Goal: Information Seeking & Learning: Learn about a topic

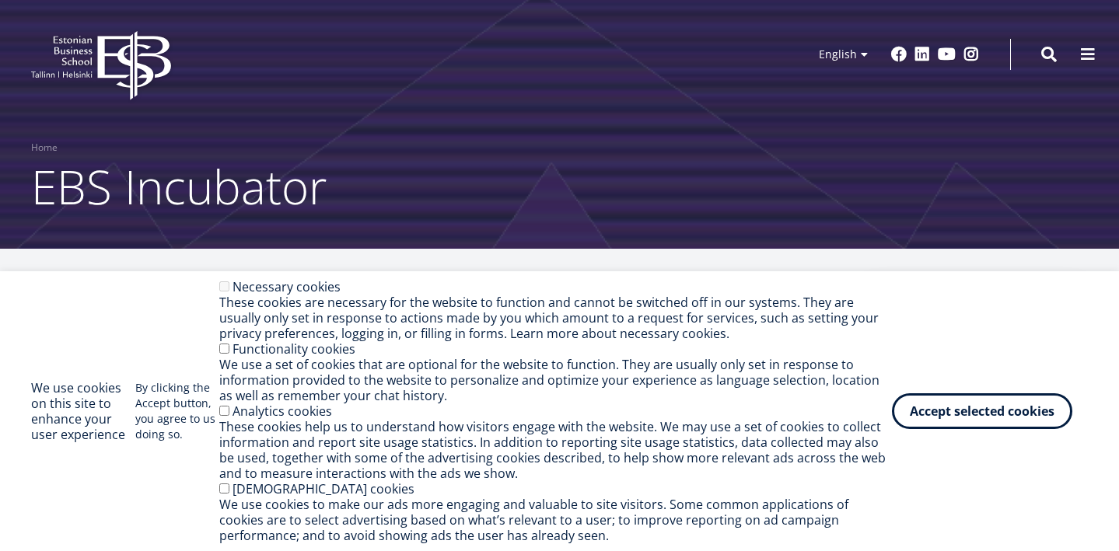
click at [89, 65] on icon "EBS Logo Created with Sketch." at bounding box center [101, 65] width 140 height 69
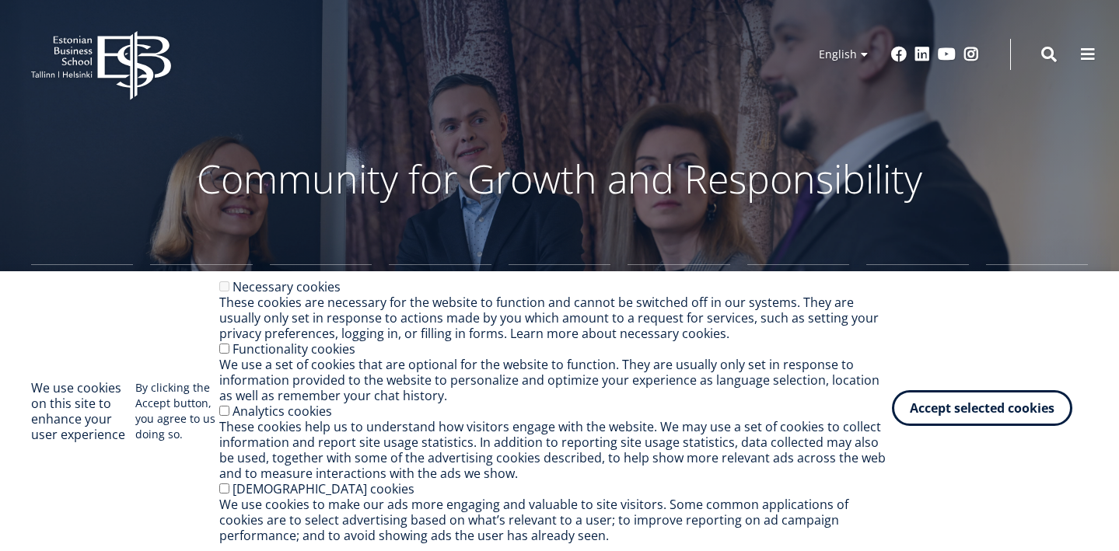
click at [1004, 419] on button "Accept selected cookies" at bounding box center [982, 408] width 180 height 36
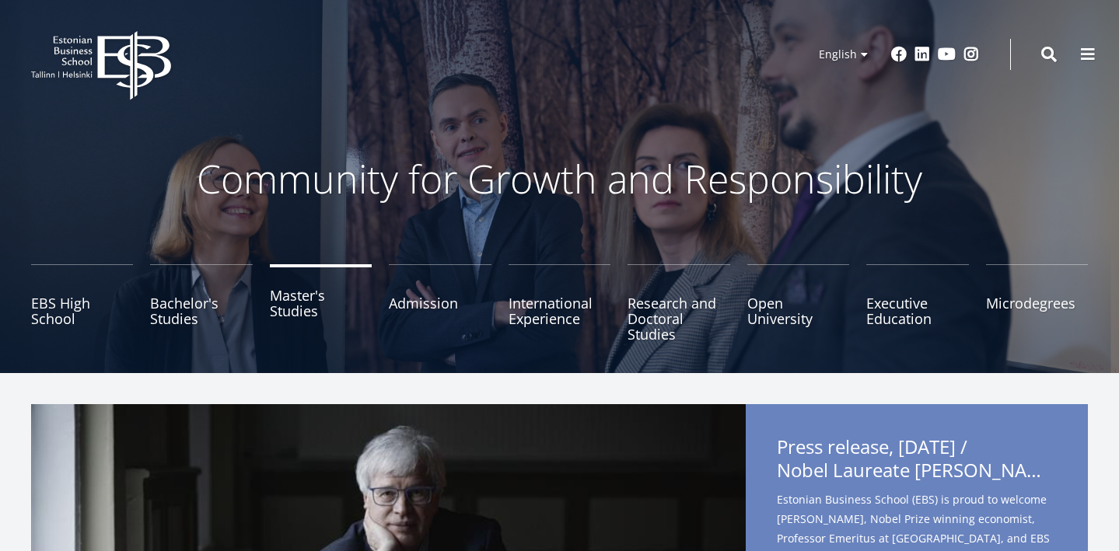
click at [290, 300] on link "Master's Studies" at bounding box center [321, 303] width 102 height 78
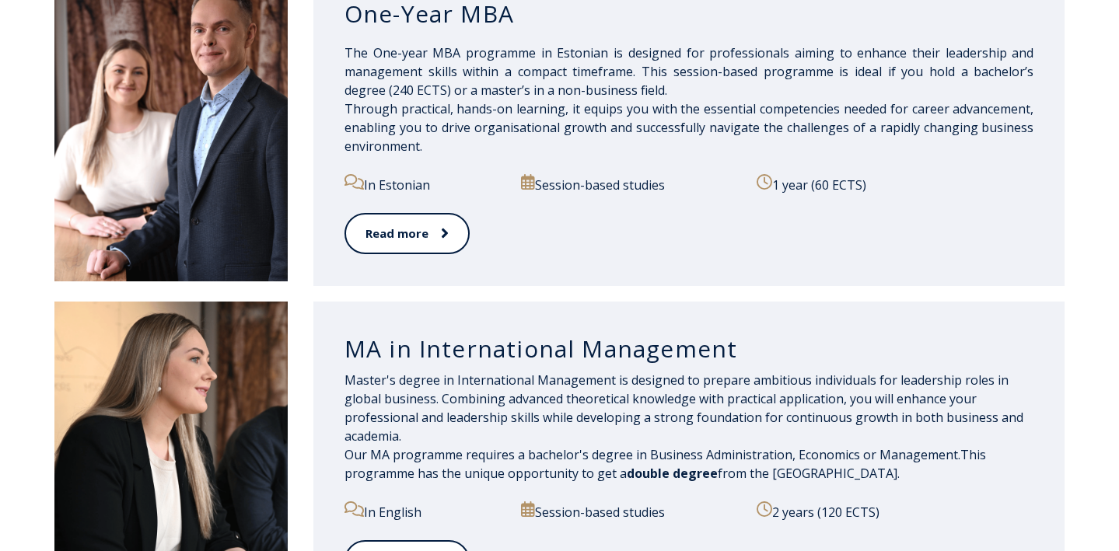
scroll to position [1323, 0]
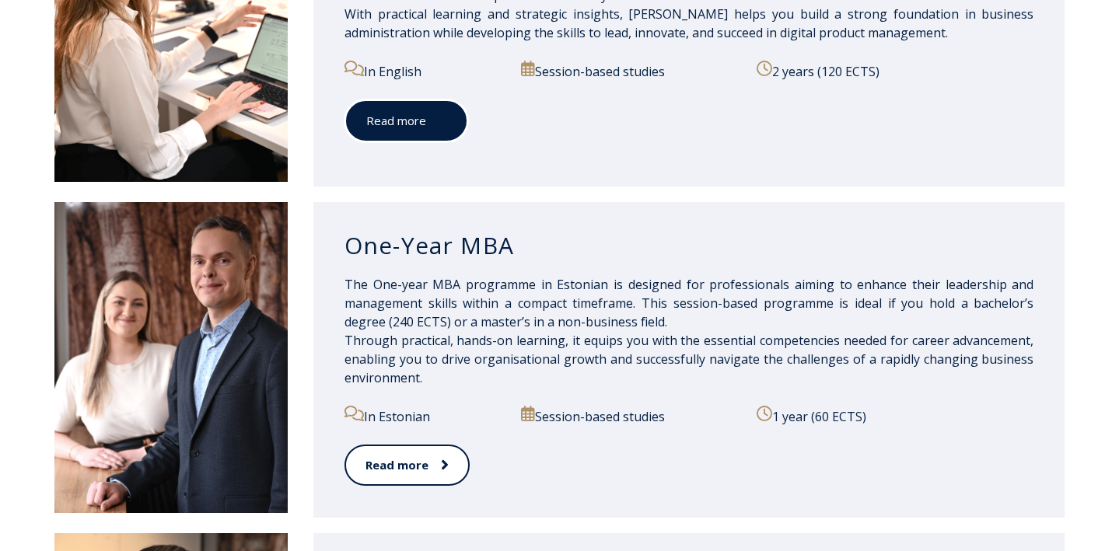
click at [429, 126] on span at bounding box center [436, 121] width 20 height 16
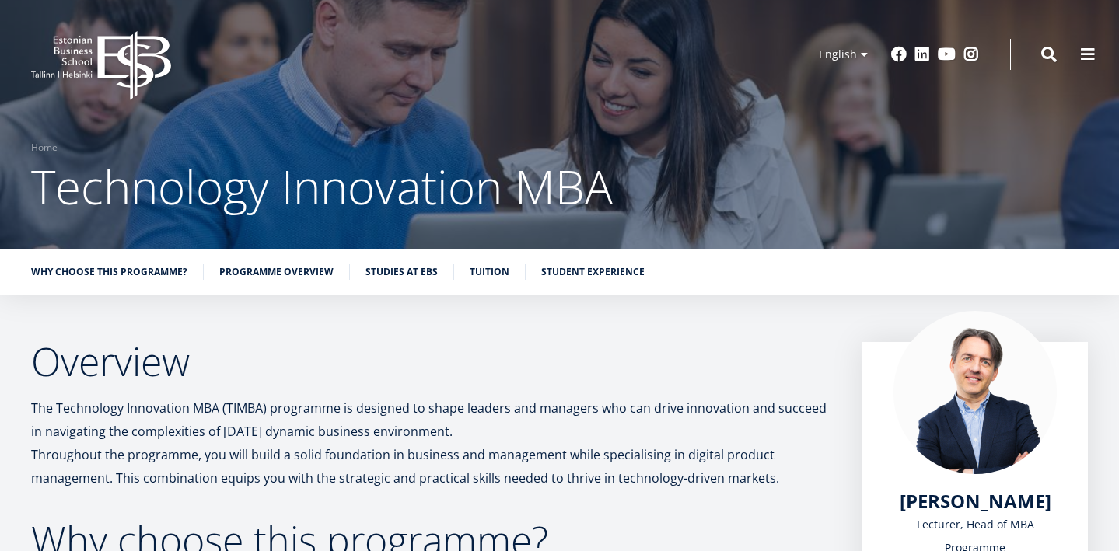
click at [112, 61] on icon "EBS Logo Created with Sketch." at bounding box center [101, 65] width 140 height 69
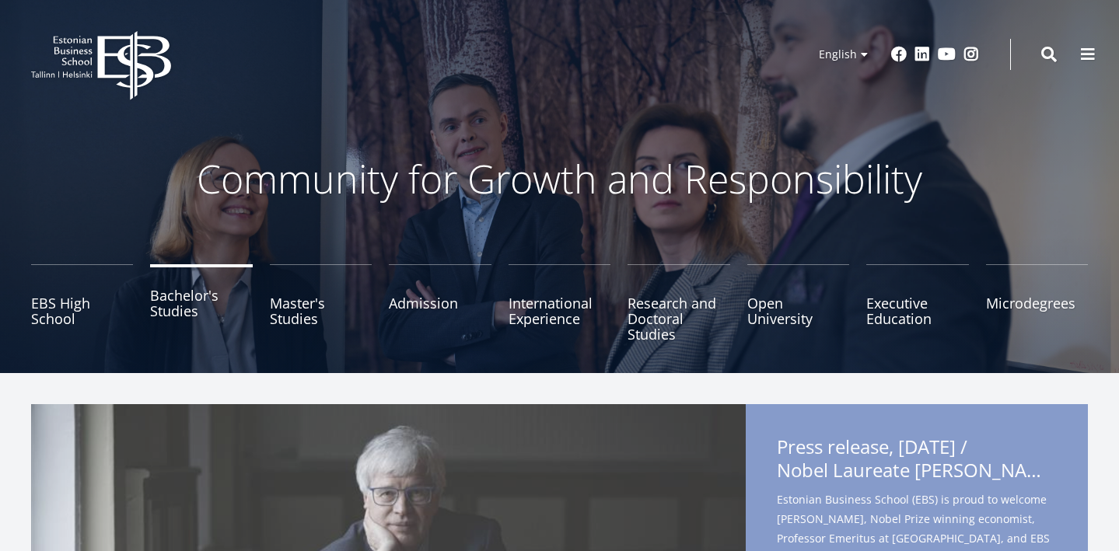
click at [186, 295] on link "Bachelor's Studies" at bounding box center [201, 303] width 102 height 78
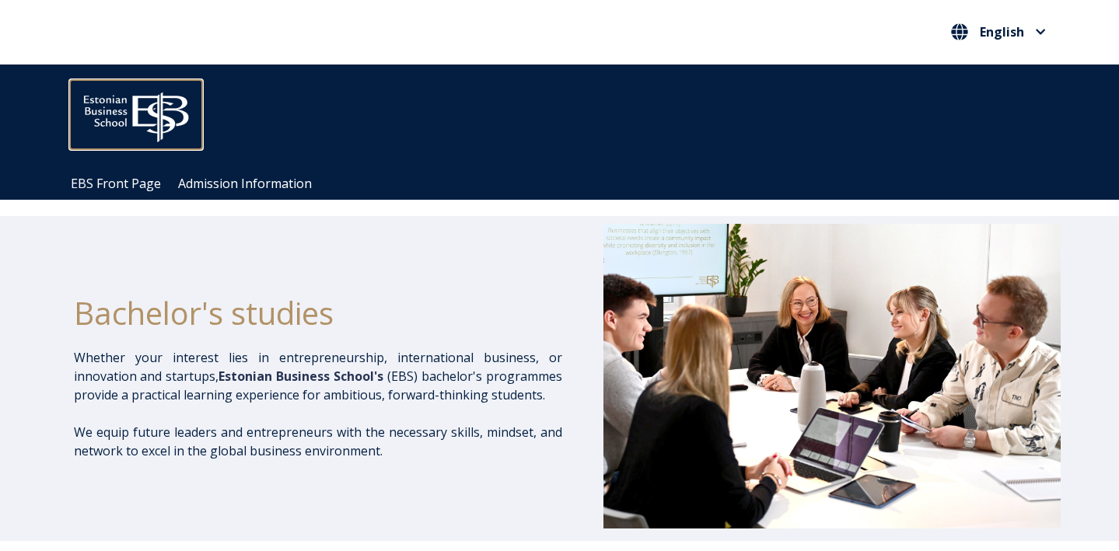
click at [129, 106] on img at bounding box center [136, 113] width 132 height 67
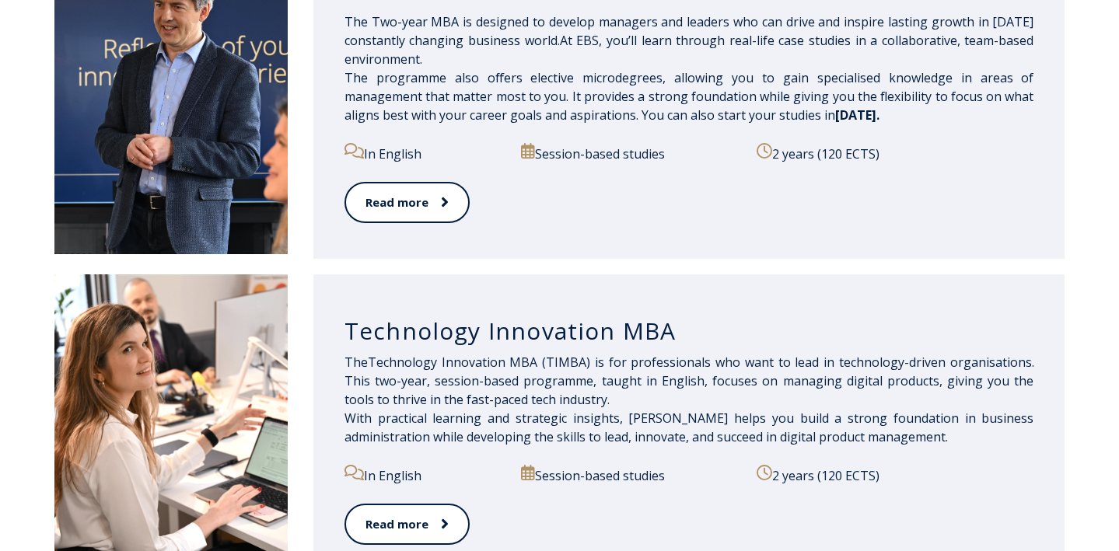
scroll to position [908, 0]
